Goal: Task Accomplishment & Management: Use online tool/utility

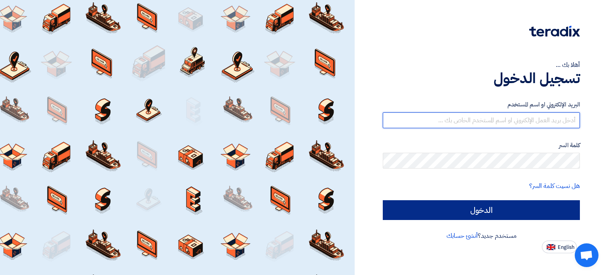
type input "hasnaa.elsayed@waysadvertising.com"
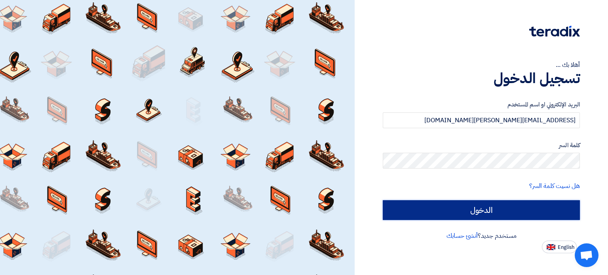
click at [481, 204] on input "الدخول" at bounding box center [480, 210] width 197 height 20
type input "Sign in"
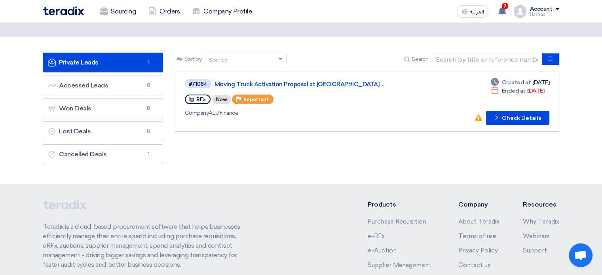
scroll to position [40, 0]
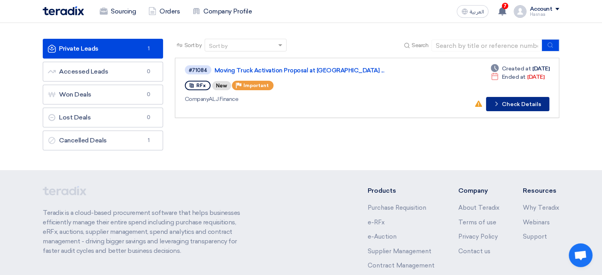
click at [511, 104] on button "Check details Check Details" at bounding box center [517, 104] width 63 height 14
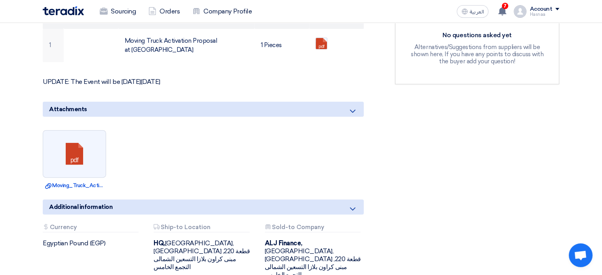
scroll to position [277, 0]
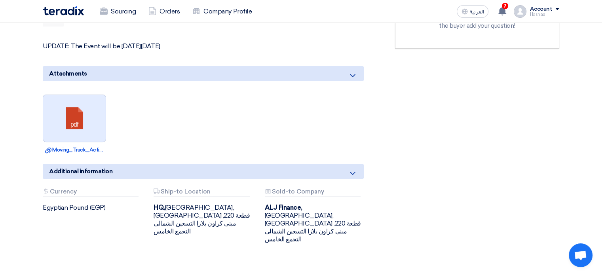
click at [56, 99] on link at bounding box center [74, 118] width 63 height 47
